Goal: Information Seeking & Learning: Learn about a topic

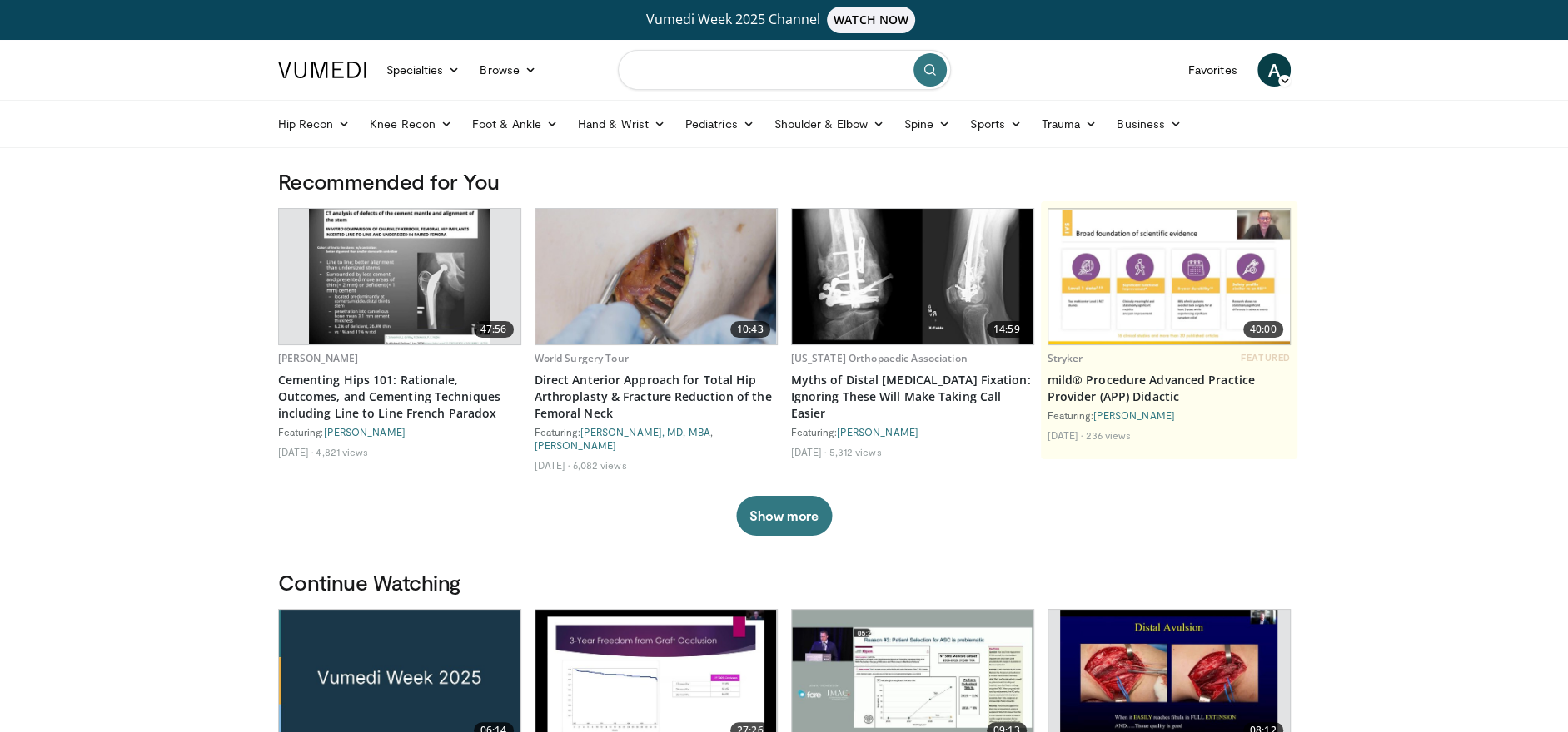
click at [805, 70] on input "Search topics, interventions" at bounding box center [784, 70] width 333 height 40
type input "**********"
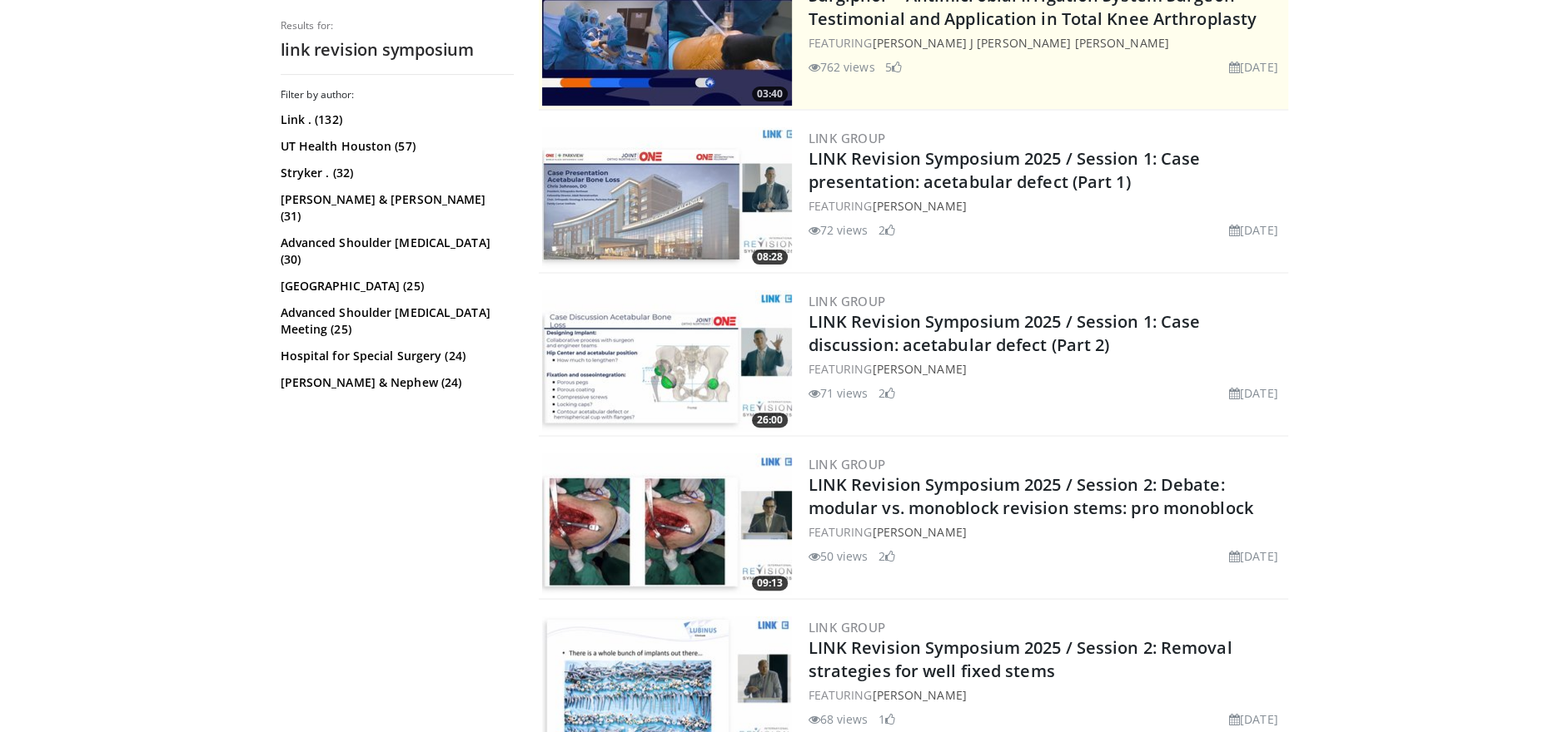
scroll to position [423, 0]
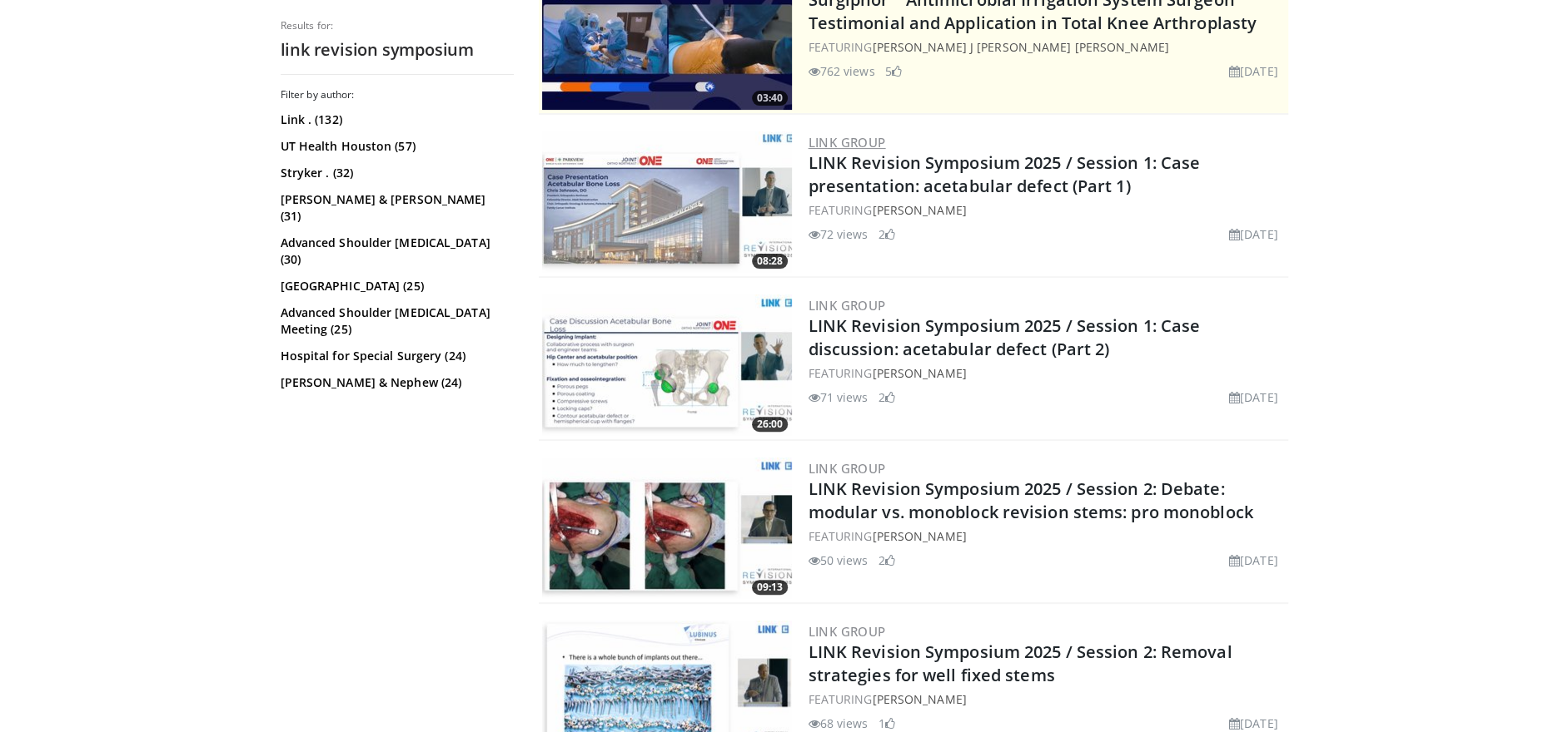
click at [871, 142] on link "LINK Group" at bounding box center [847, 143] width 77 height 17
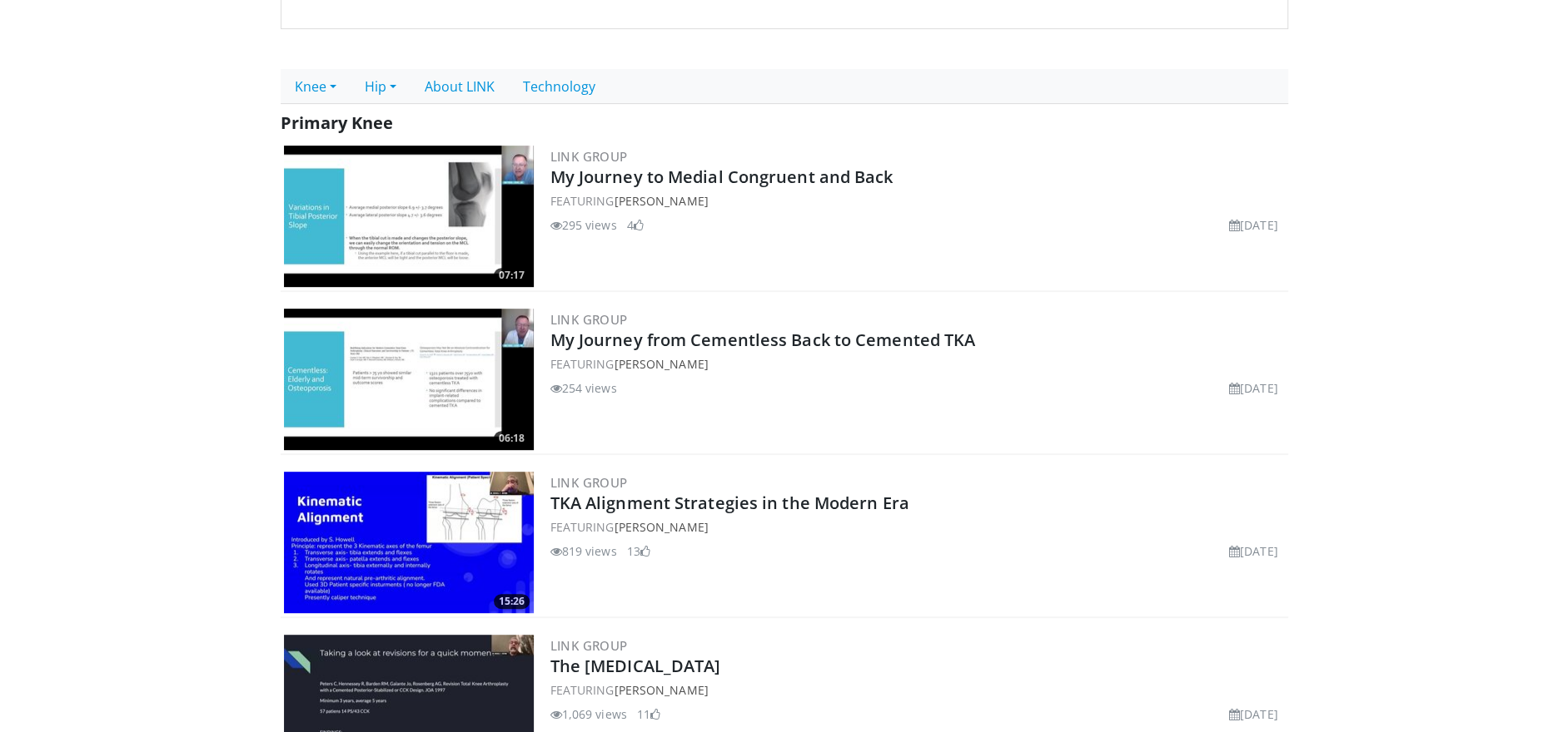
scroll to position [563, 0]
click at [303, 68] on link "Knee" at bounding box center [315, 86] width 70 height 35
click at [323, 109] on link "Primary Knee" at bounding box center [346, 122] width 132 height 27
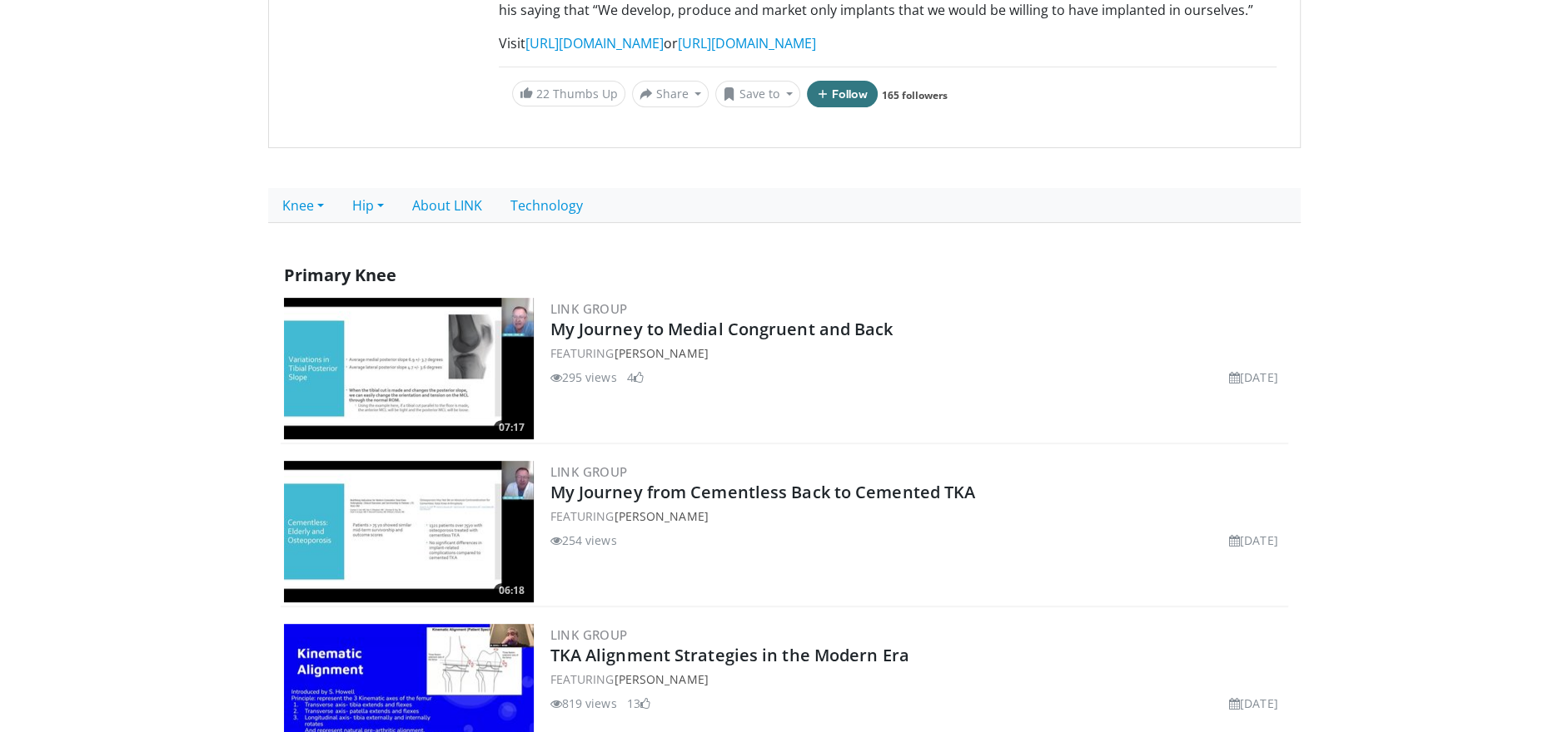
scroll to position [429, 0]
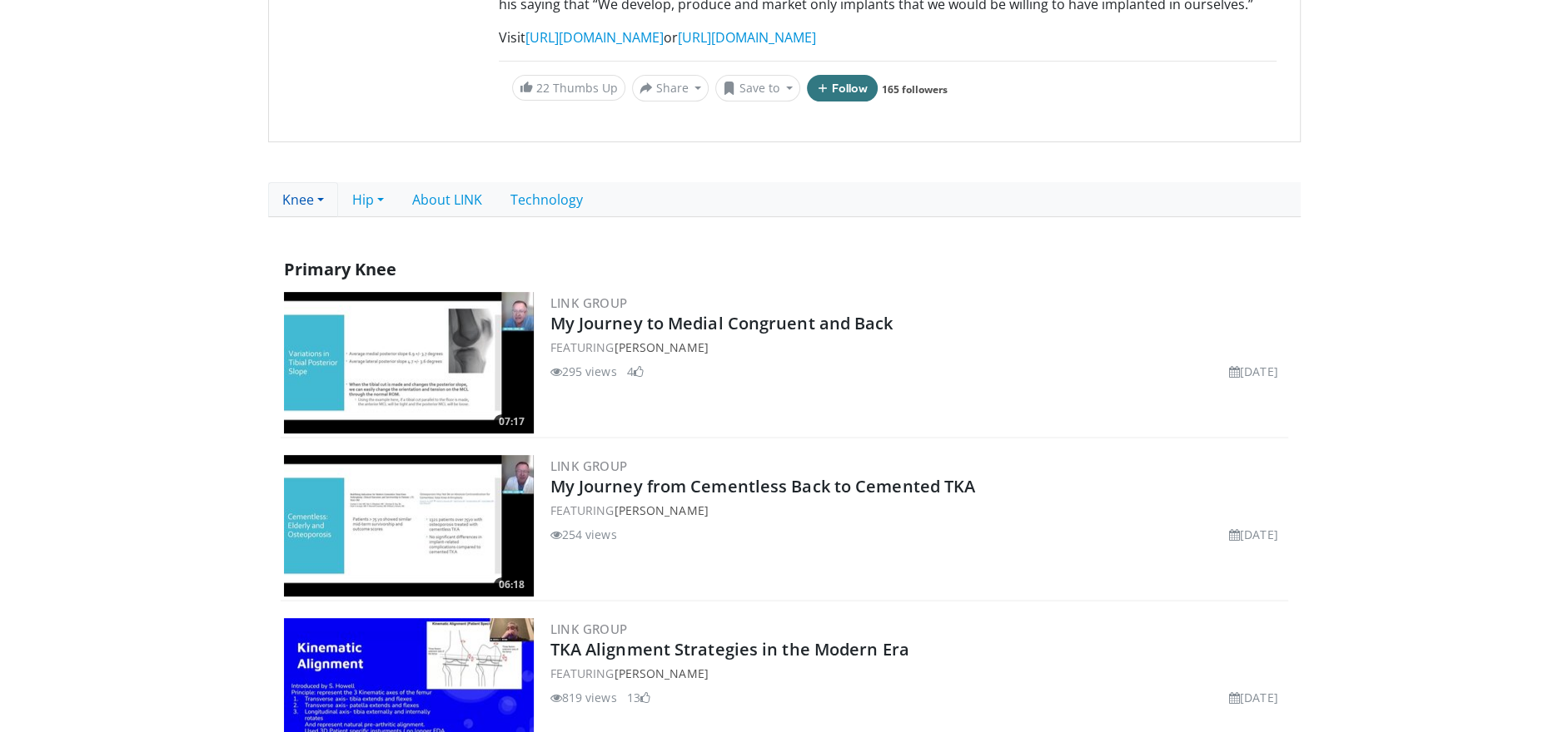
click at [315, 198] on link "Knee" at bounding box center [303, 200] width 70 height 35
click at [322, 262] on link "Revision Knee" at bounding box center [335, 263] width 132 height 27
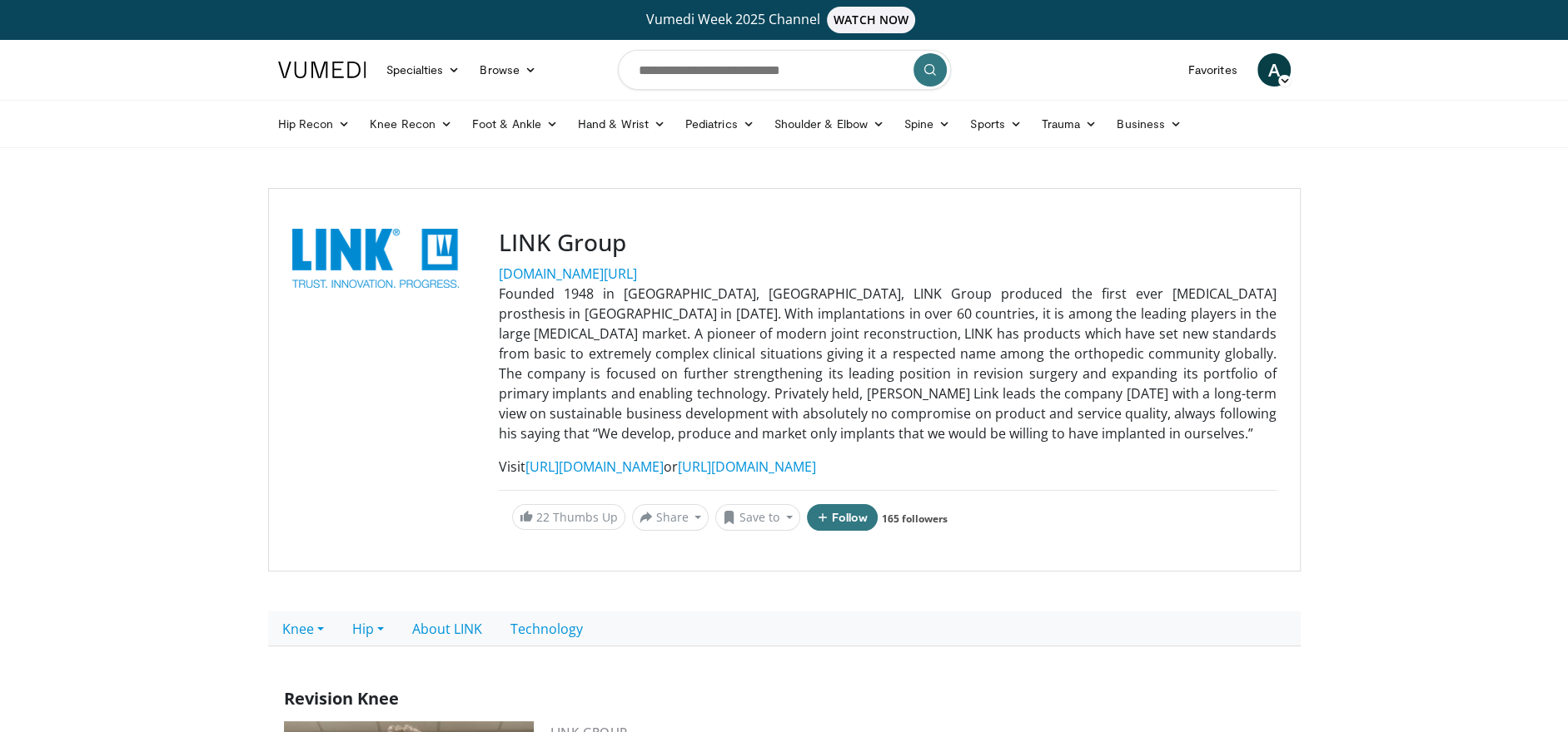
scroll to position [167, 0]
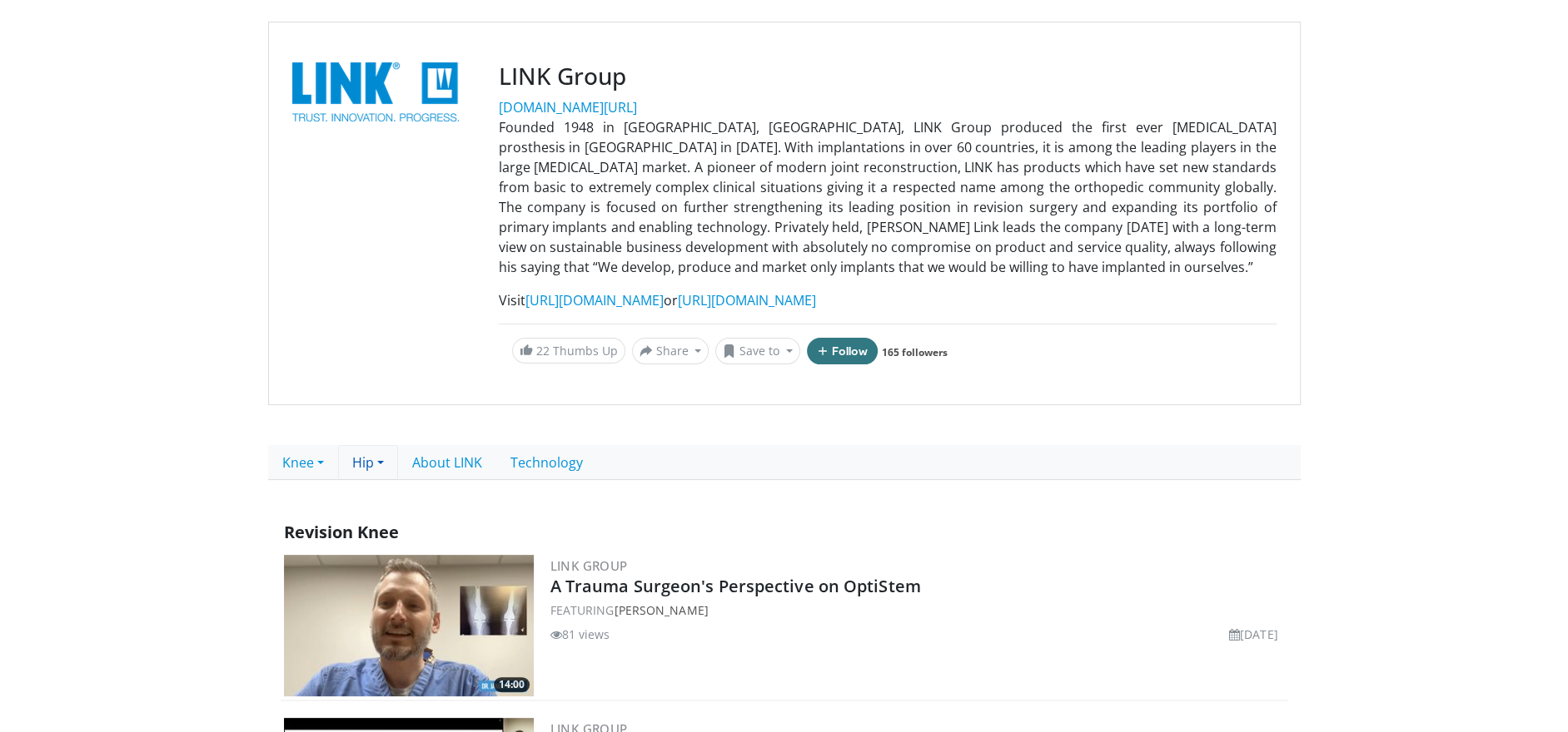
click at [383, 451] on link "Hip" at bounding box center [367, 463] width 60 height 35
click at [398, 527] on link "Revision Hip" at bounding box center [404, 526] width 132 height 27
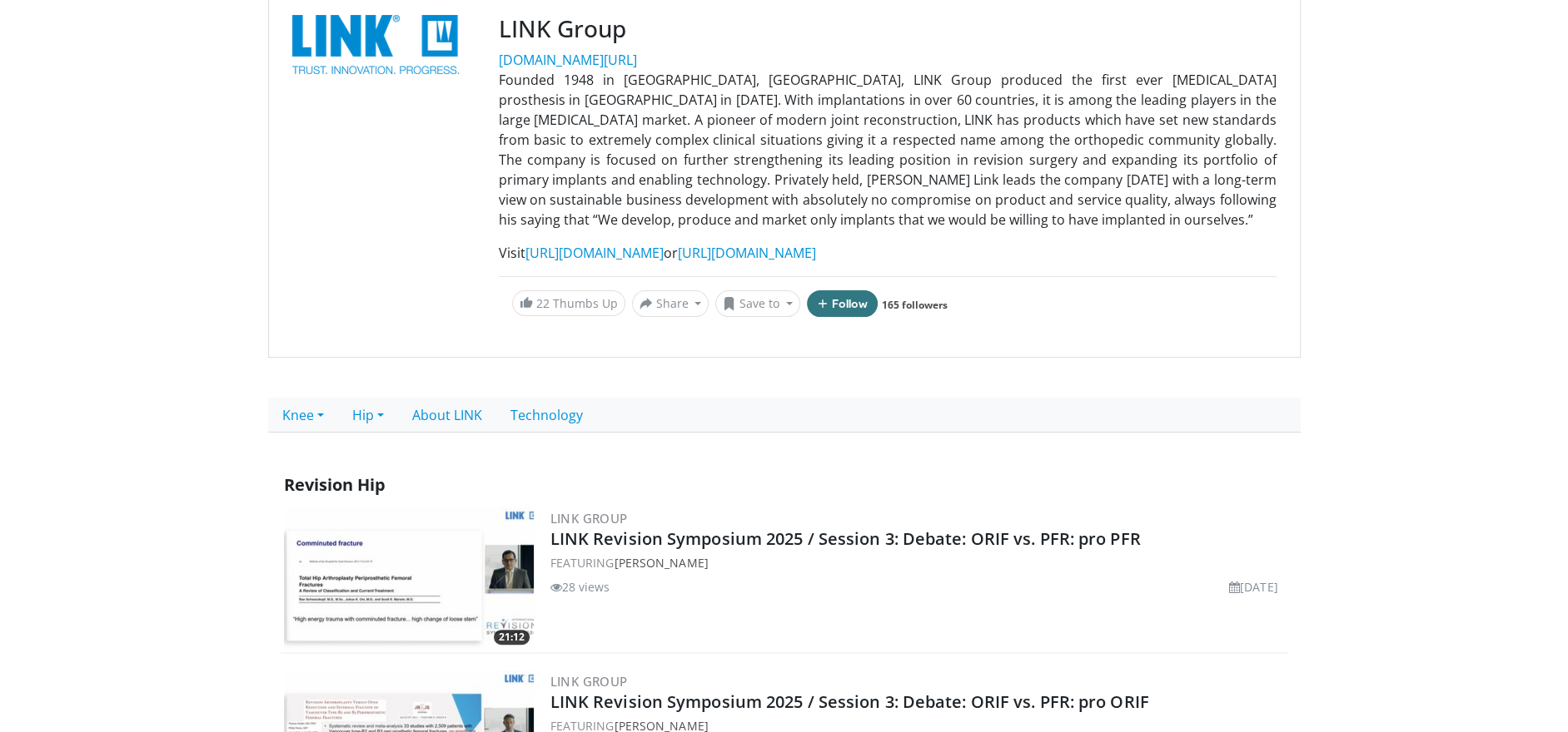
scroll to position [211, 0]
